Goal: Complete application form

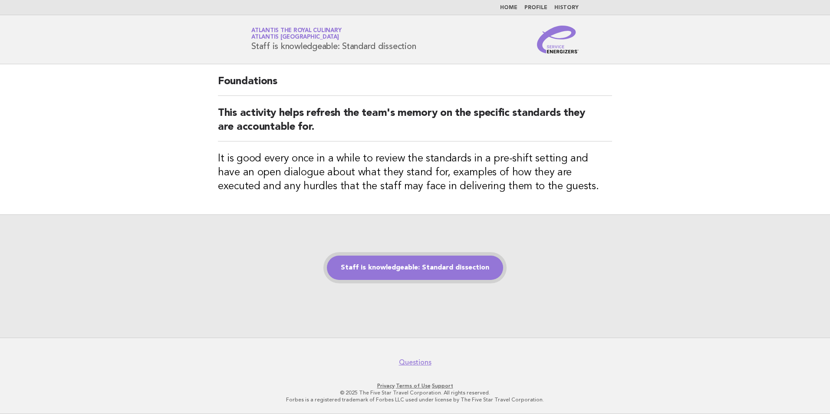
click at [440, 268] on link "Staff is knowledgeable: Standard dissection" at bounding box center [415, 268] width 176 height 24
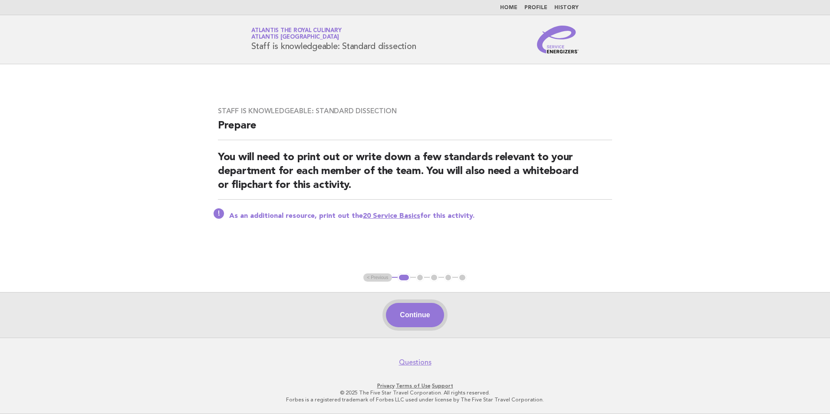
click at [411, 314] on button "Continue" at bounding box center [415, 315] width 58 height 24
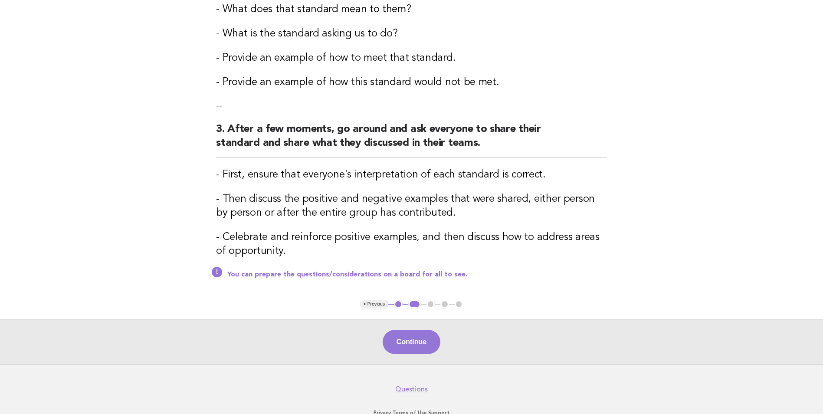
scroll to position [260, 0]
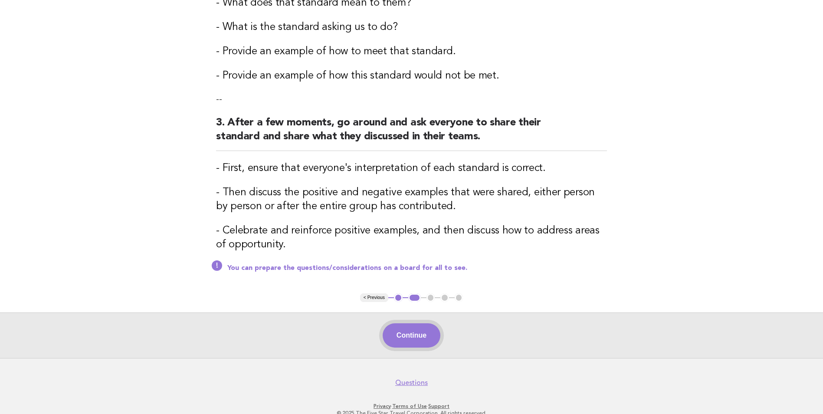
click at [412, 340] on button "Continue" at bounding box center [412, 335] width 58 height 24
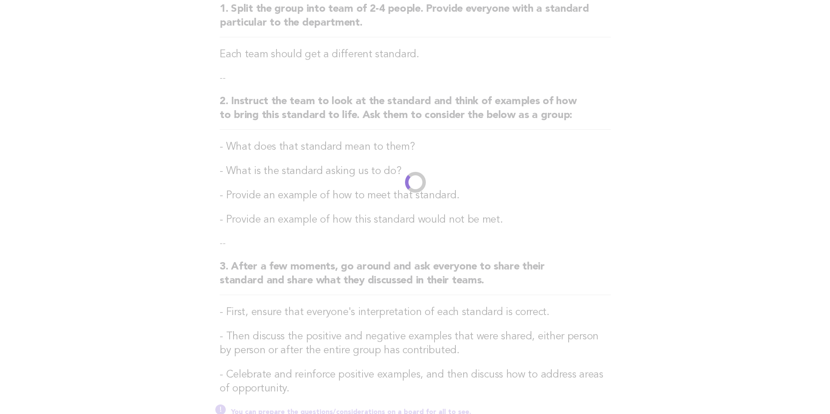
scroll to position [0, 0]
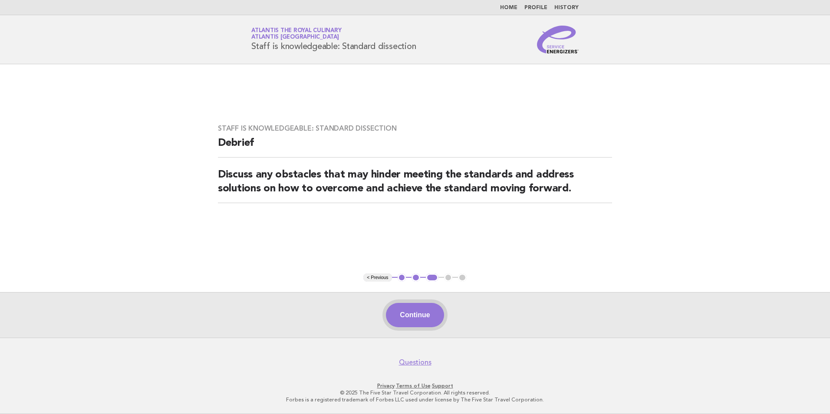
click at [414, 318] on button "Continue" at bounding box center [415, 315] width 58 height 24
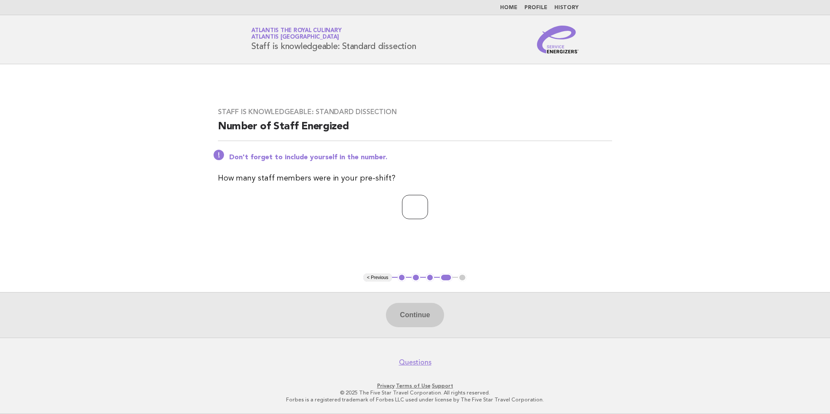
click at [428, 205] on input "*" at bounding box center [415, 207] width 26 height 24
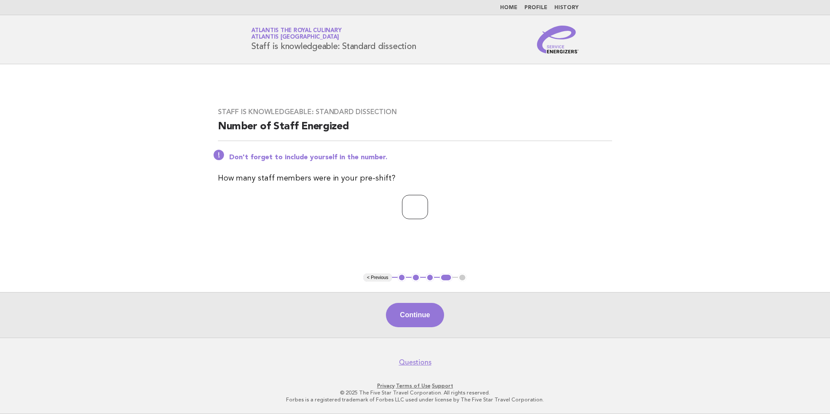
click at [428, 205] on input "*" at bounding box center [415, 207] width 26 height 24
type input "**"
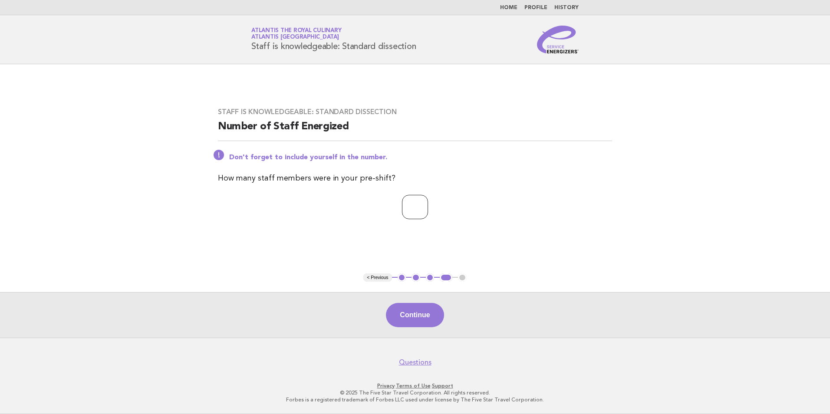
click at [428, 205] on input "**" at bounding box center [415, 207] width 26 height 24
click at [401, 320] on button "Continue" at bounding box center [415, 315] width 58 height 24
